Goal: Transaction & Acquisition: Download file/media

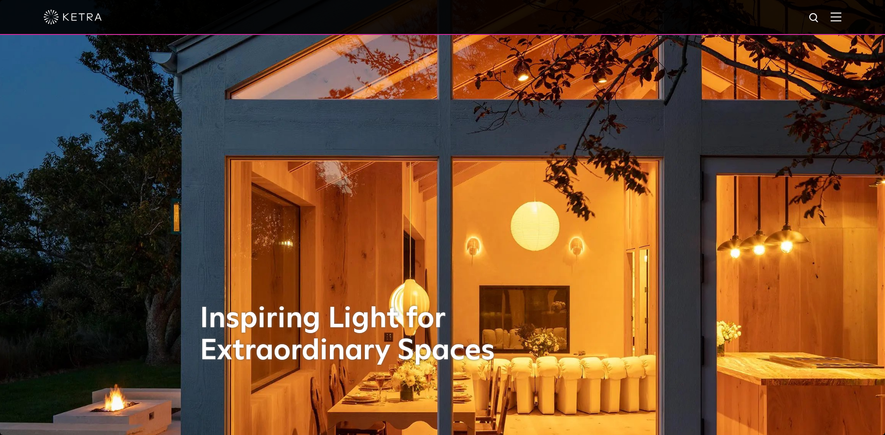
click at [812, 17] on img at bounding box center [814, 18] width 12 height 12
type input "d2"
click at [783, 11] on button "Search" at bounding box center [790, 18] width 15 height 15
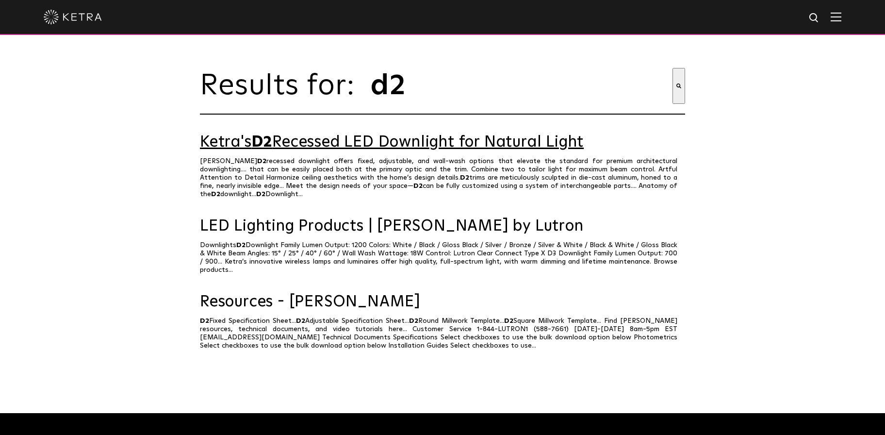
click at [287, 151] on link "Ketra's D2 Recessed LED Downlight for Natural Light" at bounding box center [442, 142] width 485 height 17
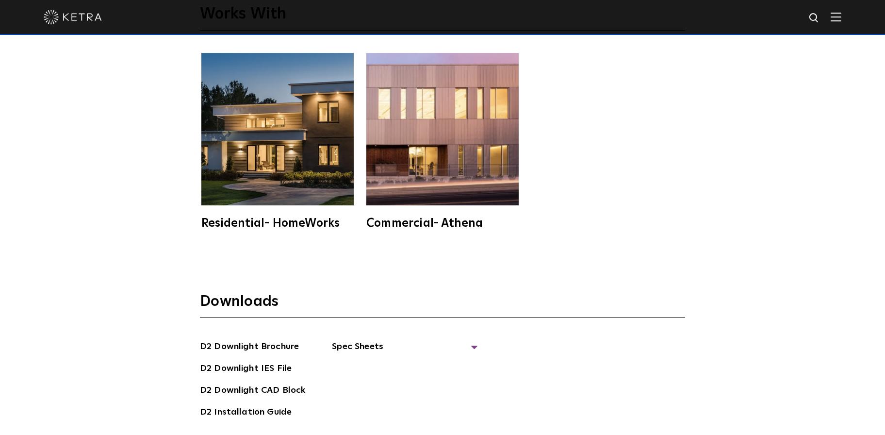
scroll to position [2732, 0]
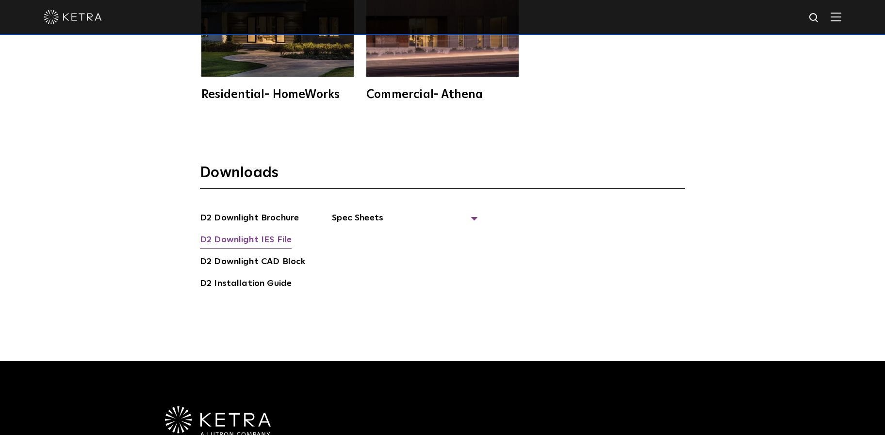
click at [274, 233] on link "D2 Downlight IES File" at bounding box center [246, 241] width 92 height 16
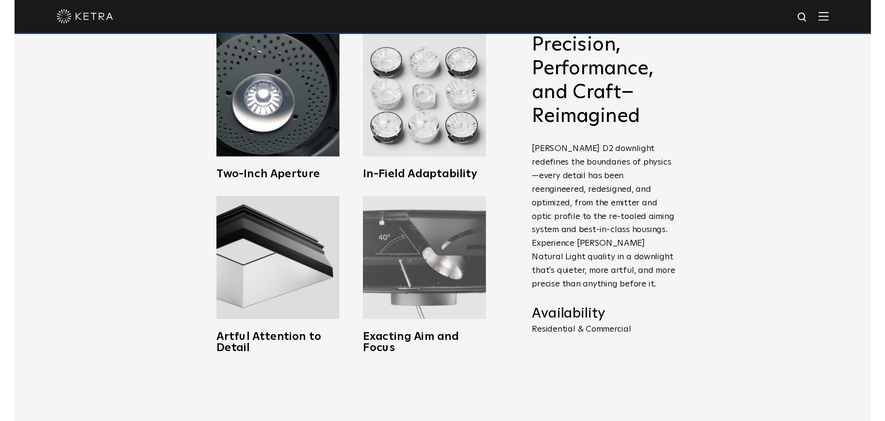
scroll to position [315, 0]
